Goal: Navigation & Orientation: Find specific page/section

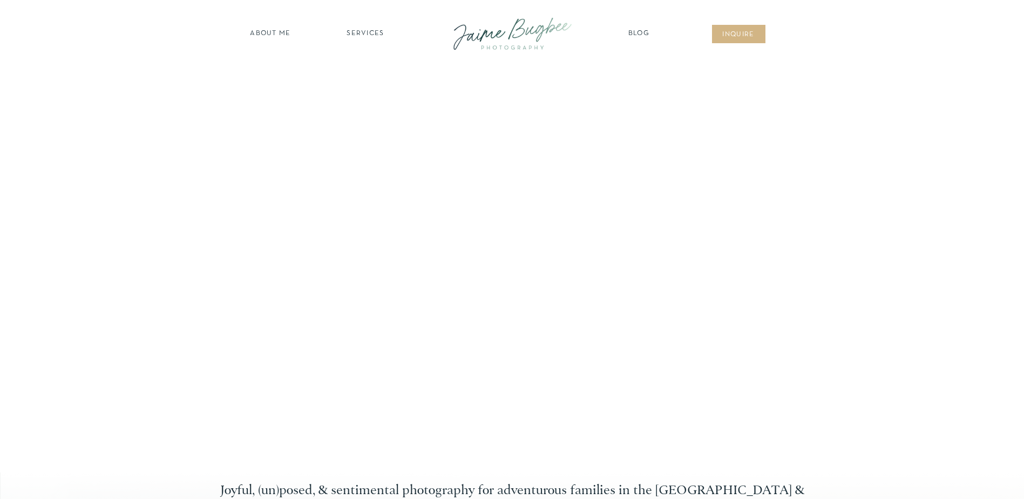
click at [370, 30] on nav "SERVICES" at bounding box center [365, 34] width 61 height 11
click at [367, 123] on nav "FOR PHOTOGS" at bounding box center [365, 125] width 83 height 10
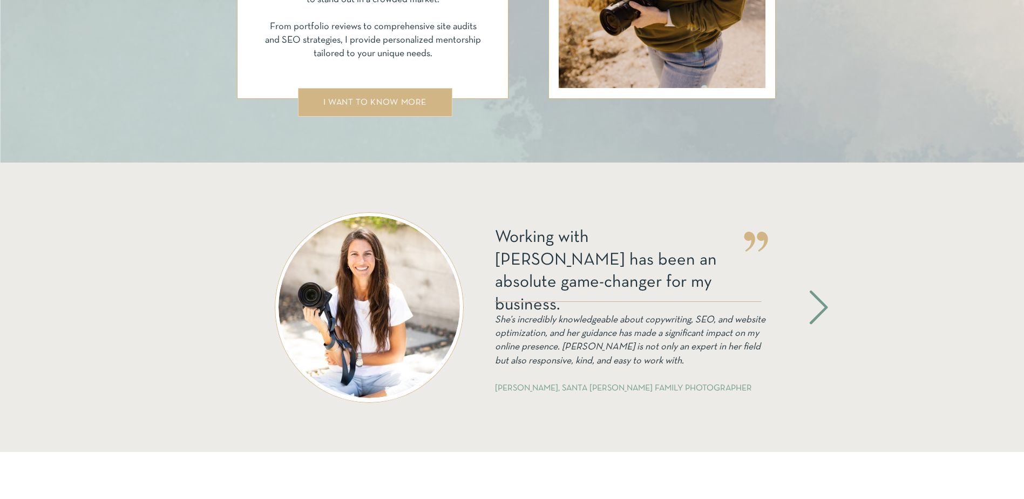
scroll to position [2052, 0]
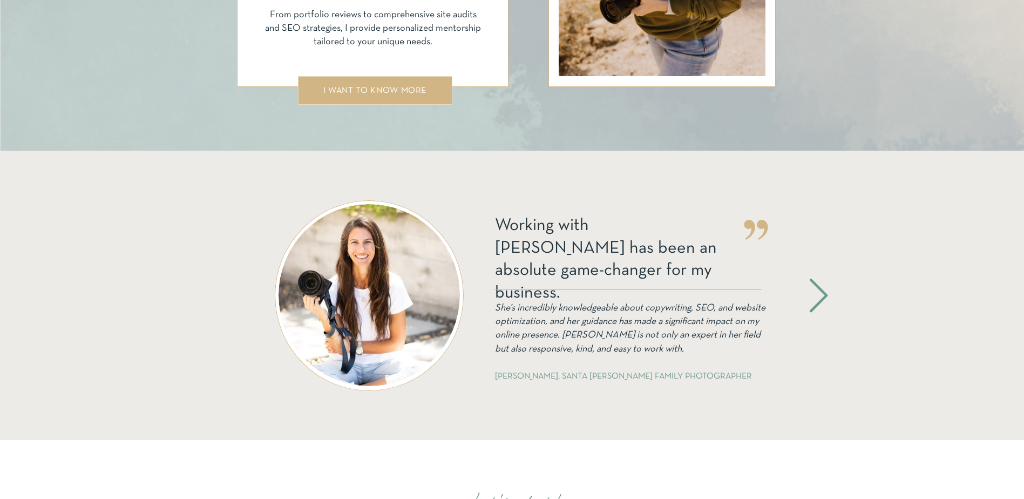
click at [815, 301] on icon at bounding box center [819, 295] width 44 height 40
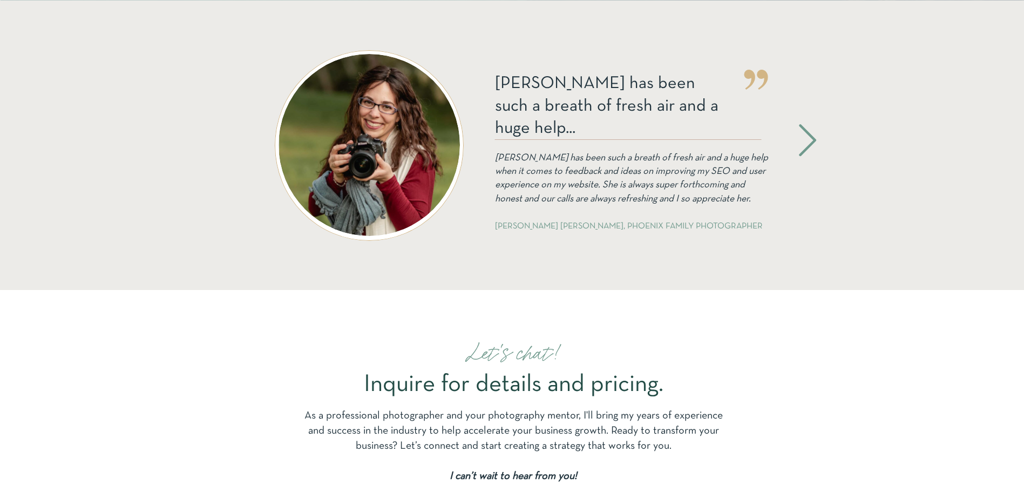
scroll to position [2202, 0]
click at [810, 130] on icon at bounding box center [808, 140] width 38 height 42
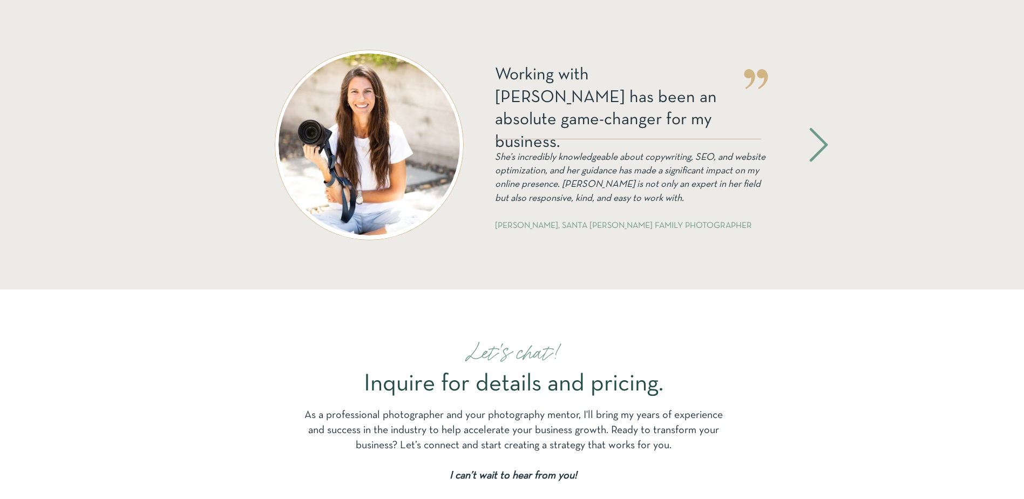
click at [810, 130] on icon at bounding box center [819, 145] width 44 height 40
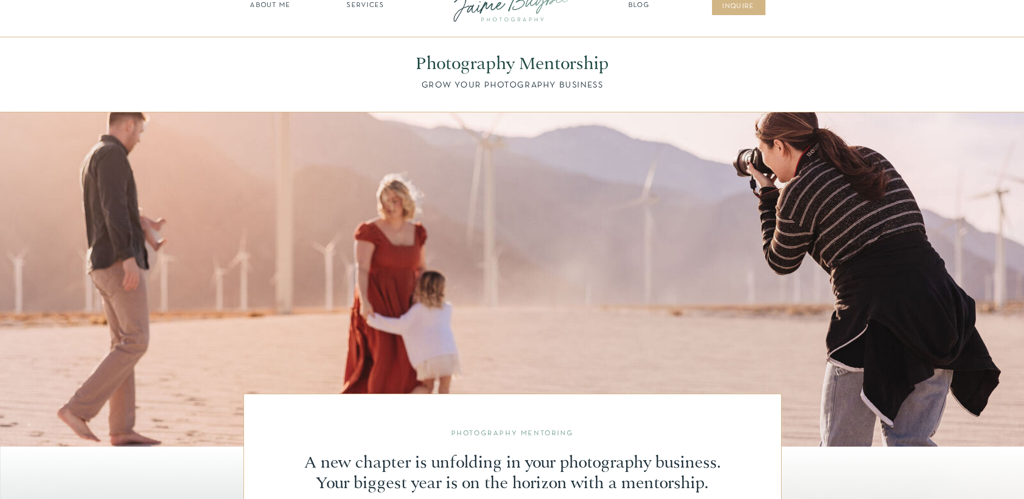
scroll to position [0, 0]
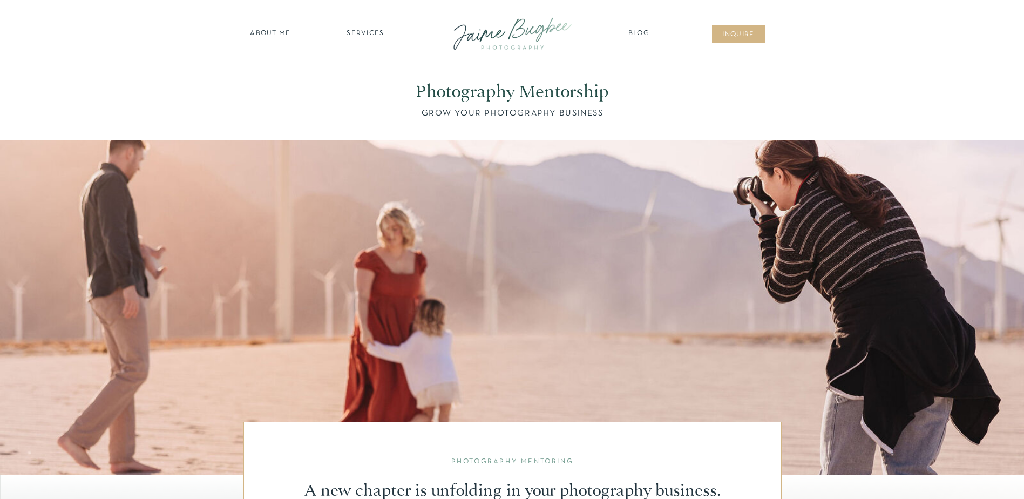
click at [633, 35] on nav "Blog" at bounding box center [639, 34] width 27 height 11
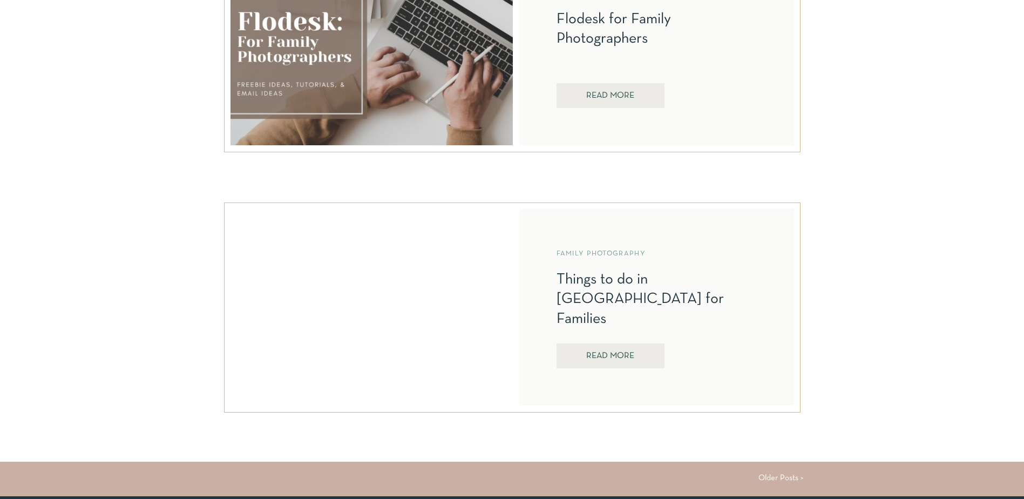
scroll to position [2646, 0]
